Goal: Transaction & Acquisition: Purchase product/service

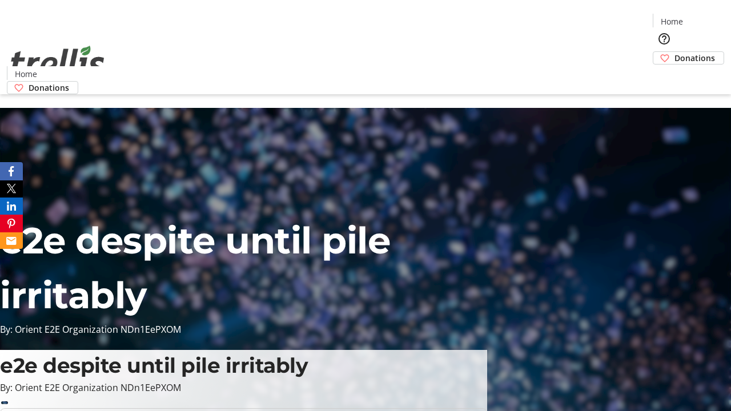
click at [675, 52] on span "Donations" at bounding box center [695, 58] width 41 height 12
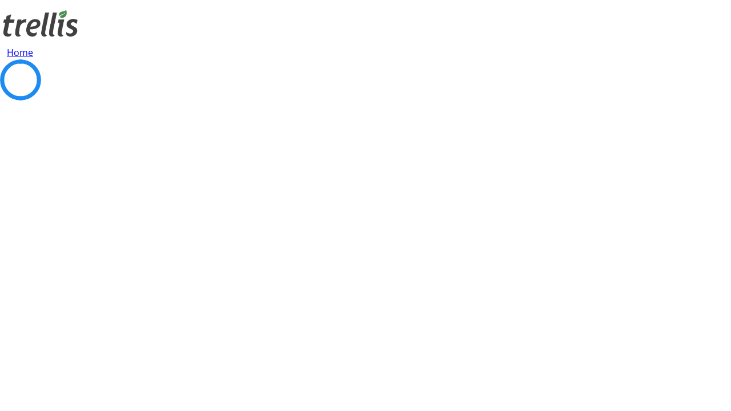
select select "CA"
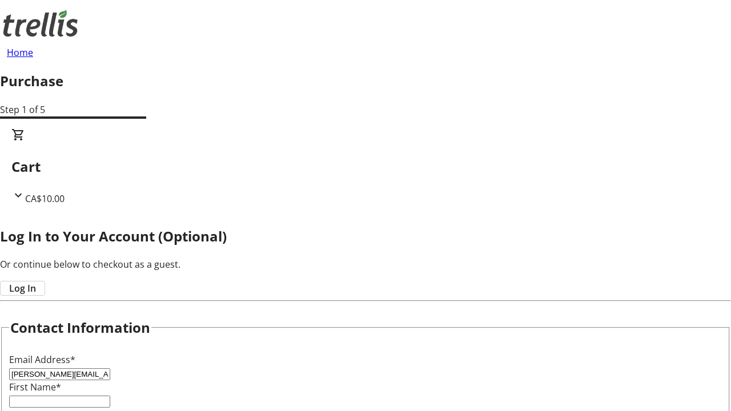
type input "[PERSON_NAME][EMAIL_ADDRESS][DOMAIN_NAME]"
type input "[PERSON_NAME]"
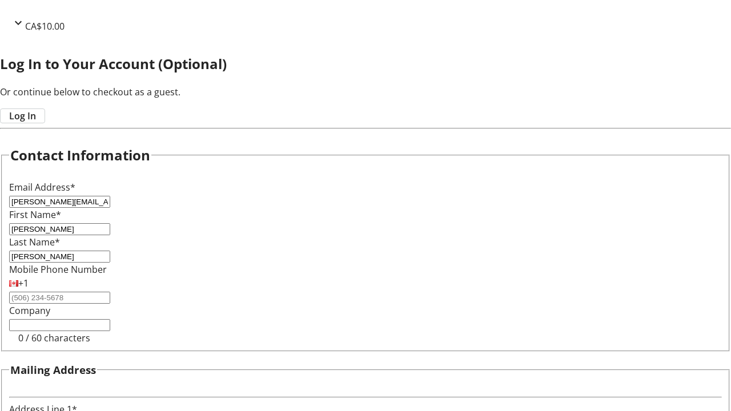
type input "[STREET_ADDRESS][PERSON_NAME]"
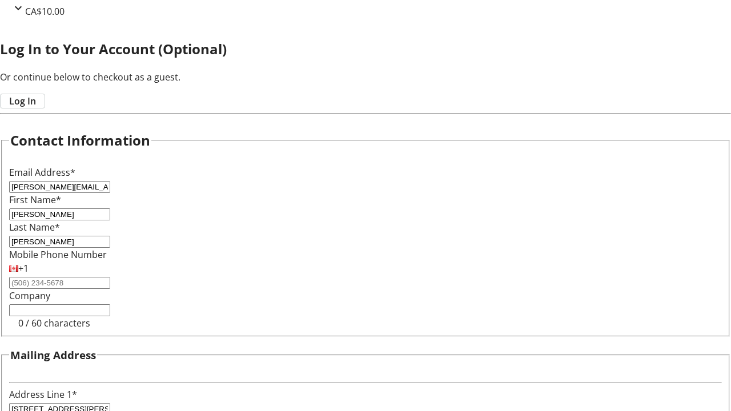
type input "Kelowna"
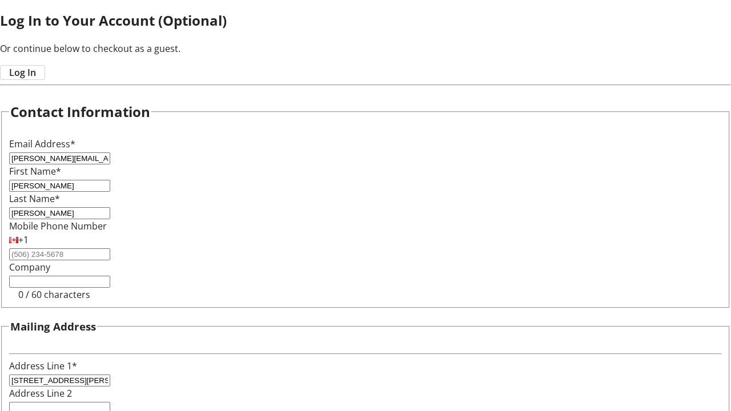
select select "BC"
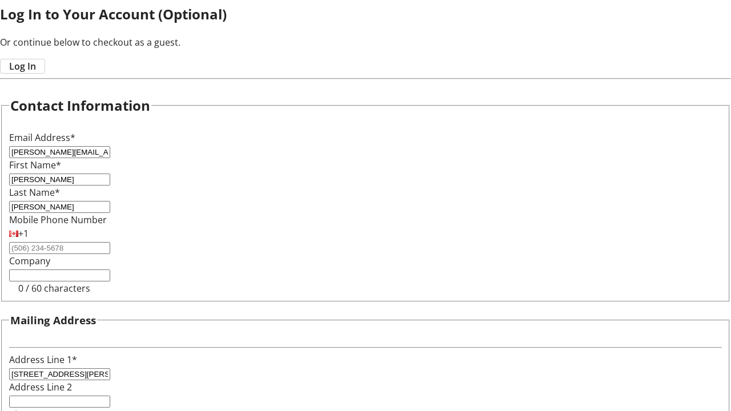
type input "Kelowna"
type input "V1Y 0C2"
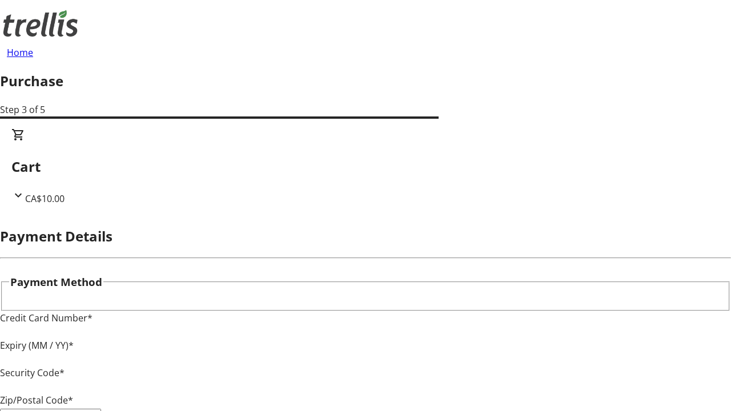
type input "V1Y 0C2"
